Goal: Find specific page/section: Find specific page/section

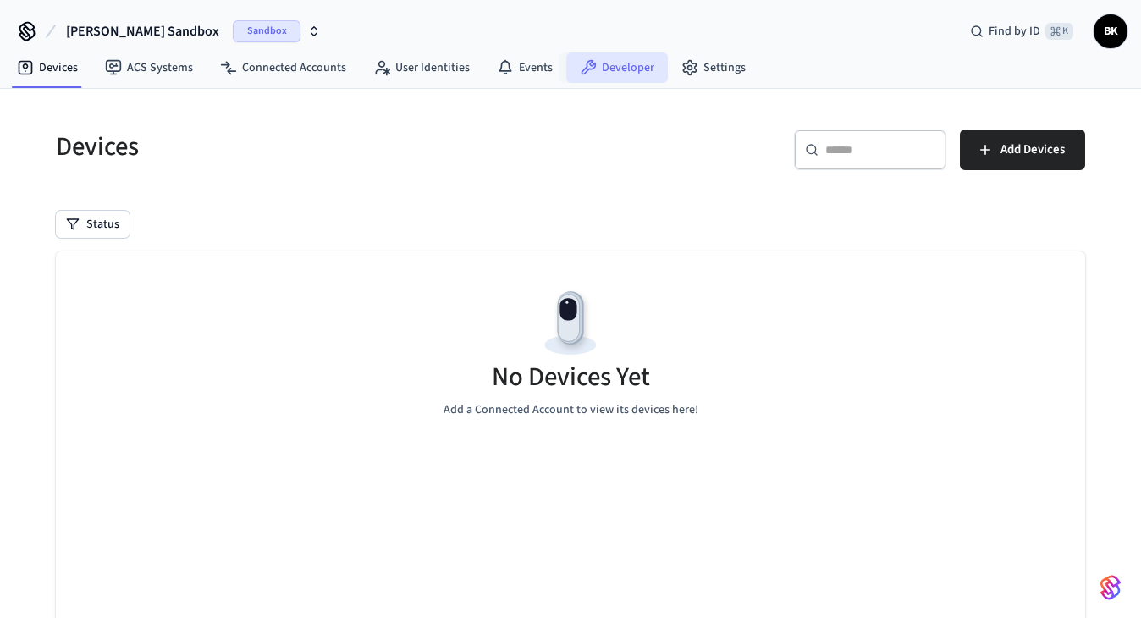
click at [626, 66] on link "Developer" at bounding box center [617, 67] width 102 height 30
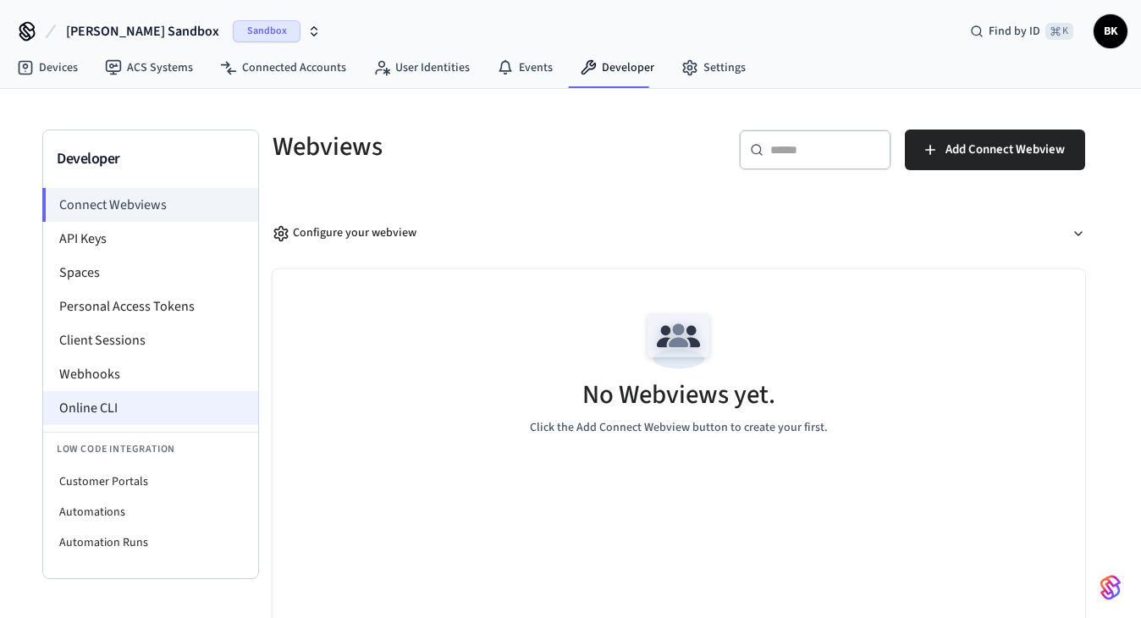
click at [162, 409] on li "Online CLI" at bounding box center [150, 408] width 215 height 34
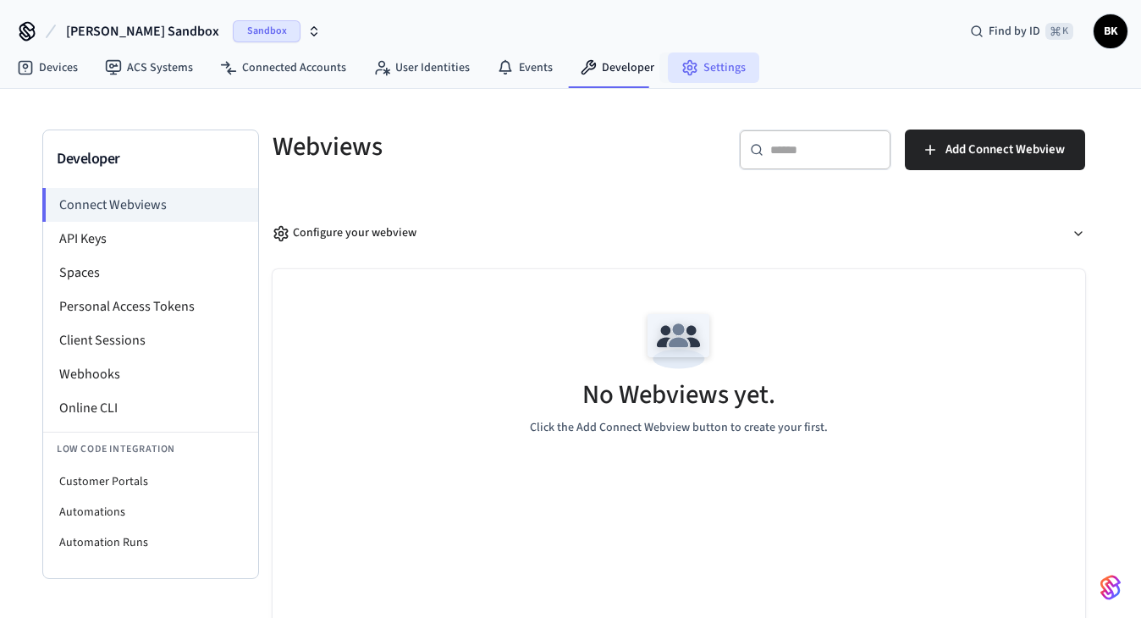
click at [700, 80] on link "Settings" at bounding box center [713, 67] width 91 height 30
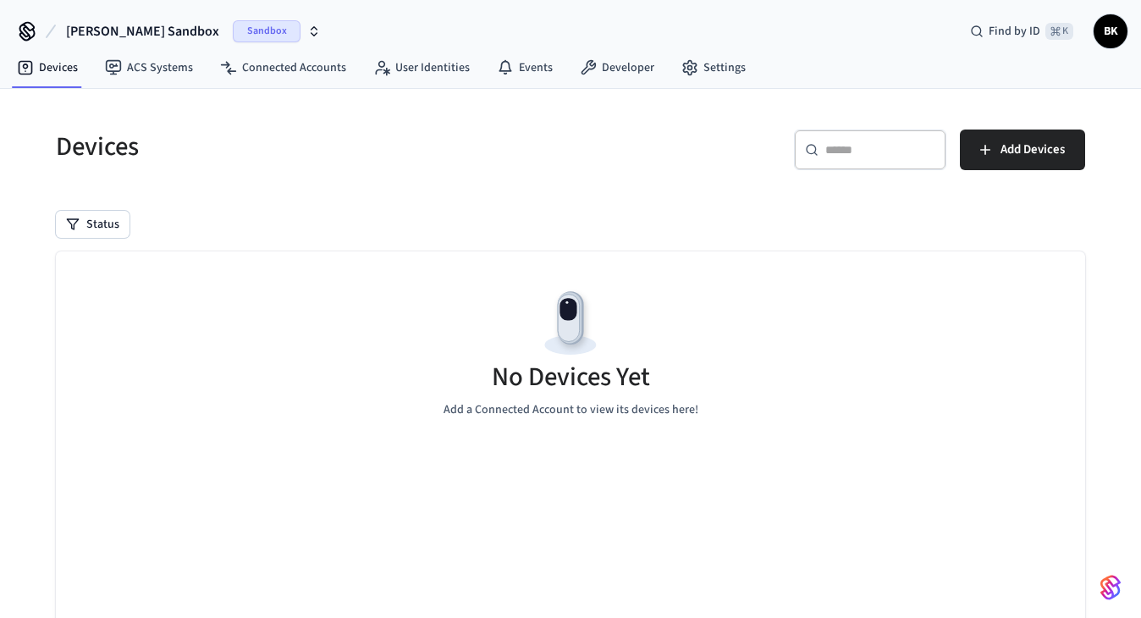
click at [1119, 33] on span "BK" at bounding box center [1110, 31] width 30 height 30
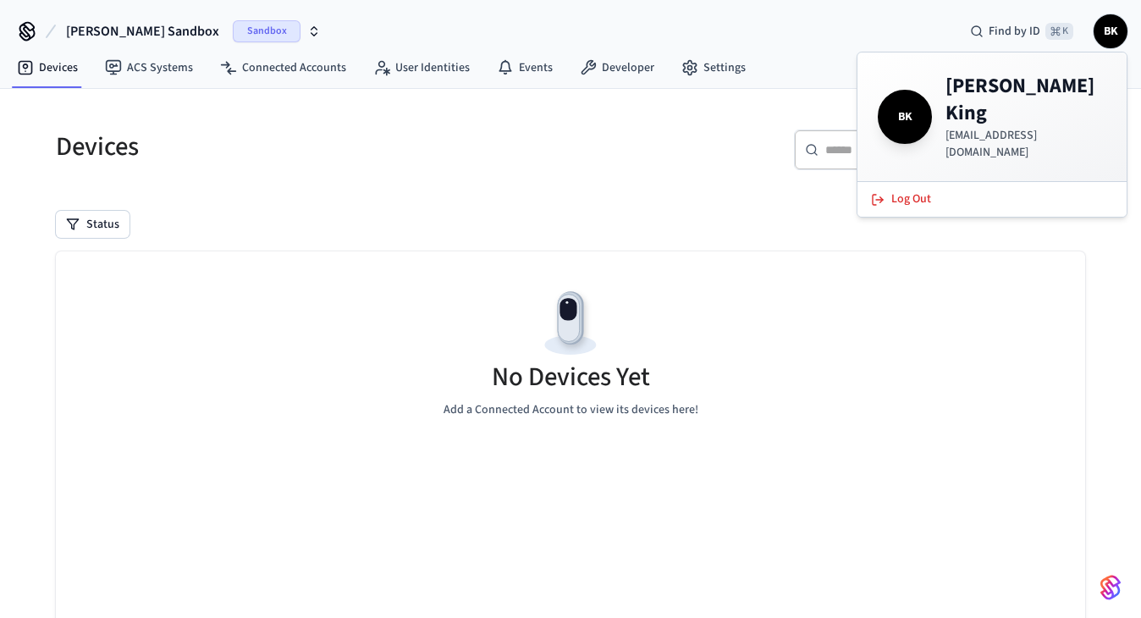
click at [961, 118] on h4 "[PERSON_NAME] [PERSON_NAME]" at bounding box center [1025, 100] width 161 height 54
click at [909, 108] on span "BK" at bounding box center [904, 116] width 47 height 47
click at [824, 25] on div "[PERSON_NAME] Sandbox Sandbox Find by ID ⌘ K BK" at bounding box center [570, 24] width 1141 height 49
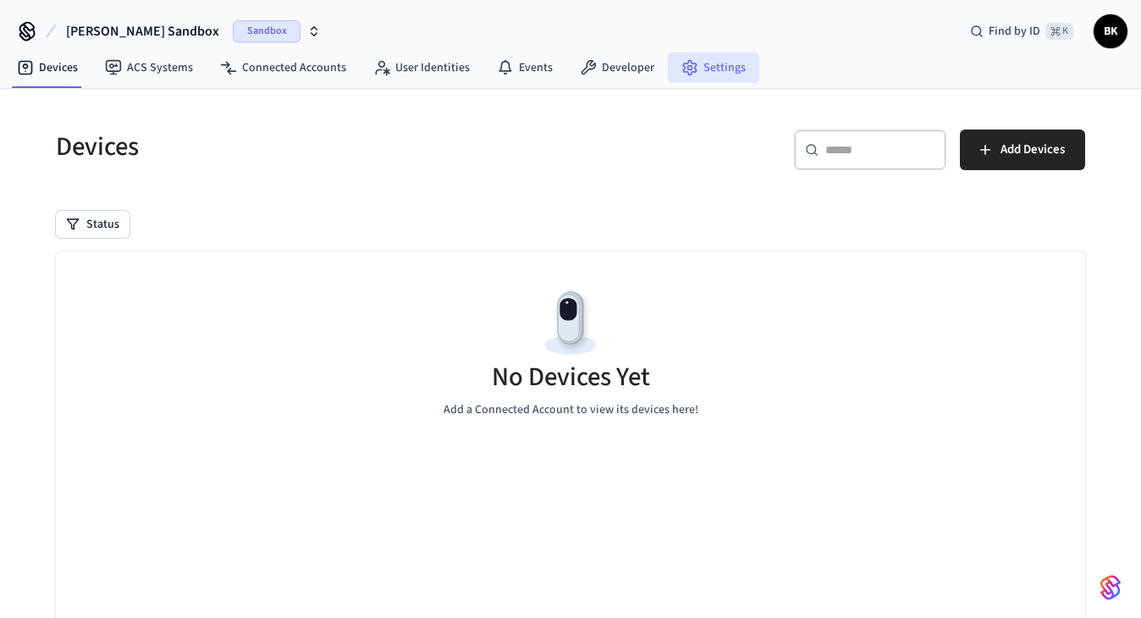
click at [696, 69] on link "Settings" at bounding box center [713, 67] width 91 height 30
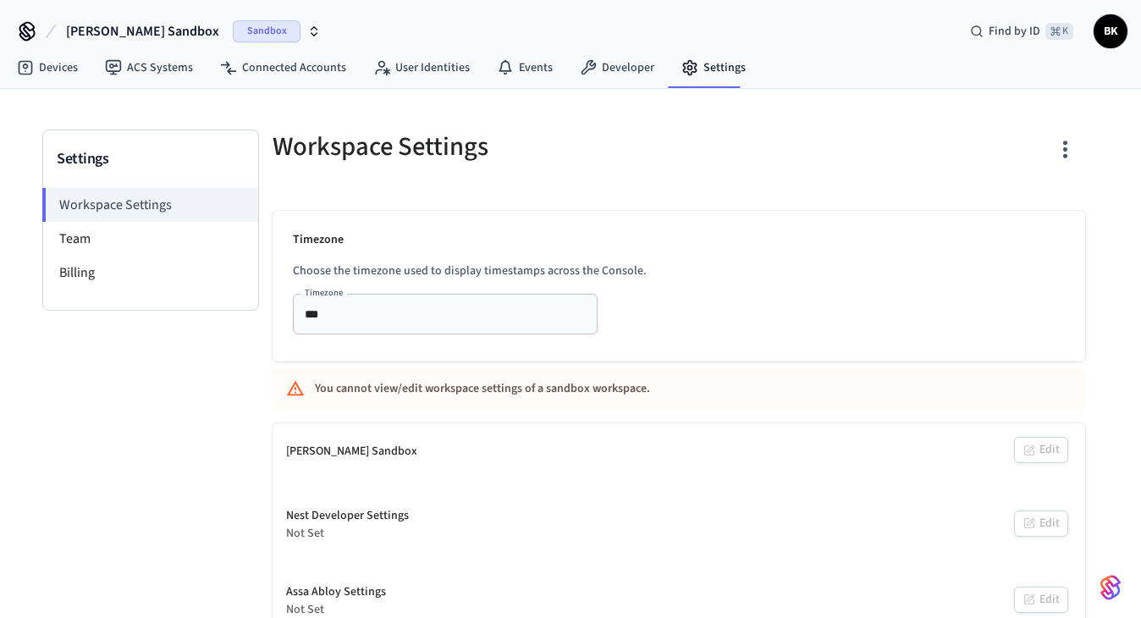
scroll to position [14, 0]
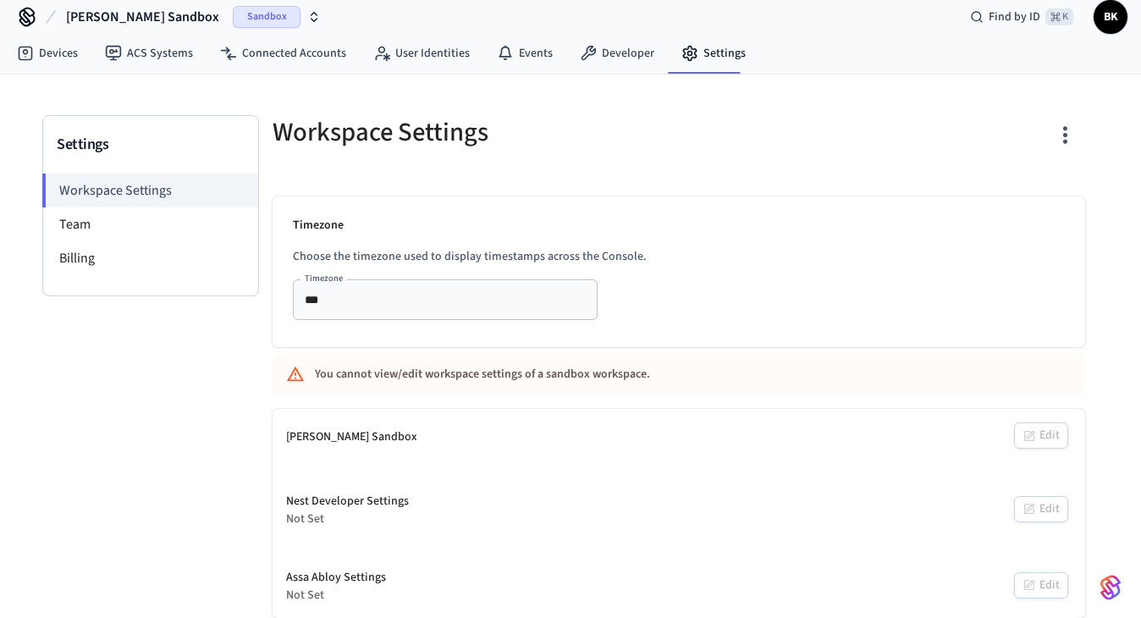
click at [1100, 581] on img "button" at bounding box center [1110, 587] width 20 height 27
